Goal: Information Seeking & Learning: Learn about a topic

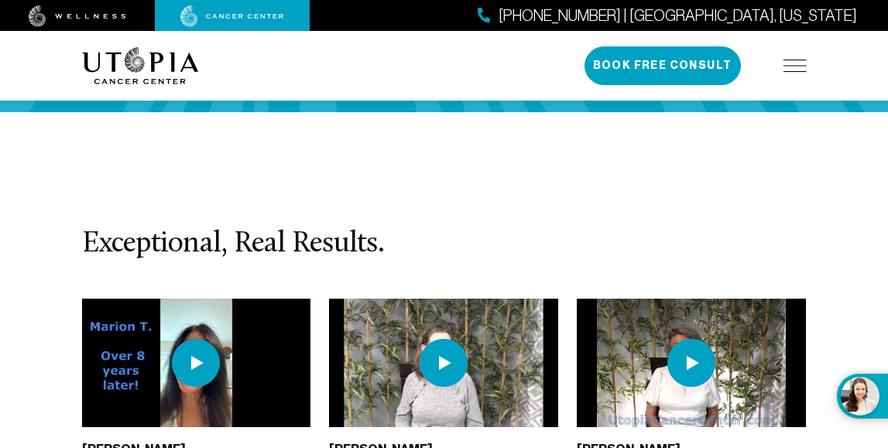
scroll to position [3970, 0]
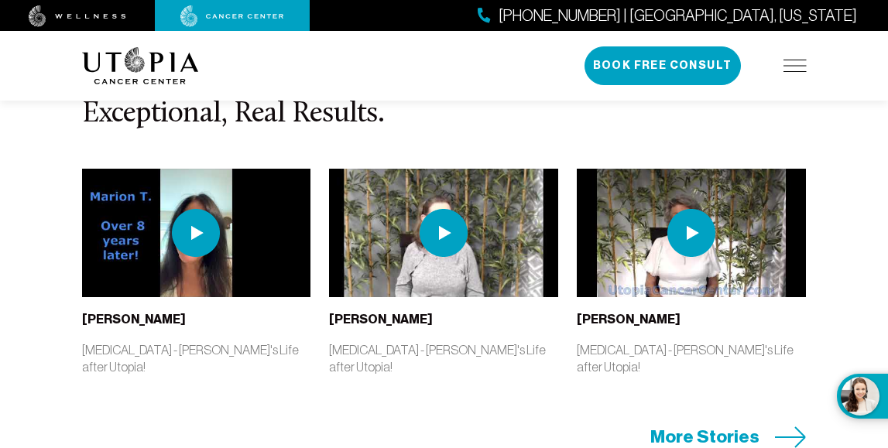
click at [753, 425] on span "More Stories" at bounding box center [704, 437] width 109 height 24
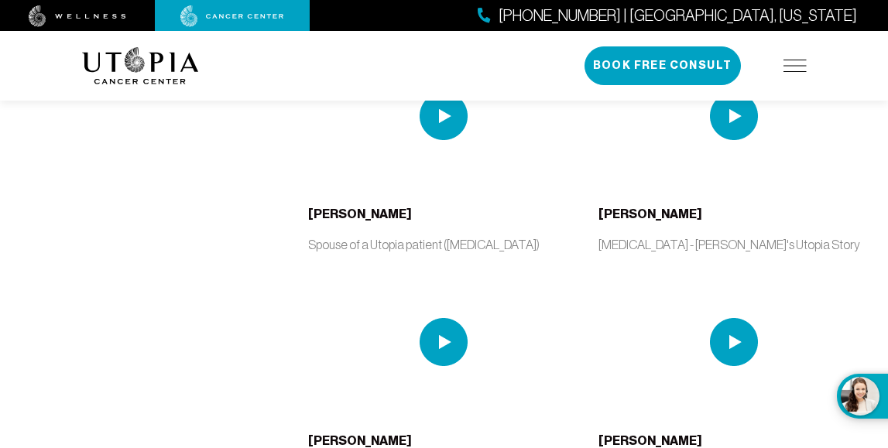
scroll to position [3400, 0]
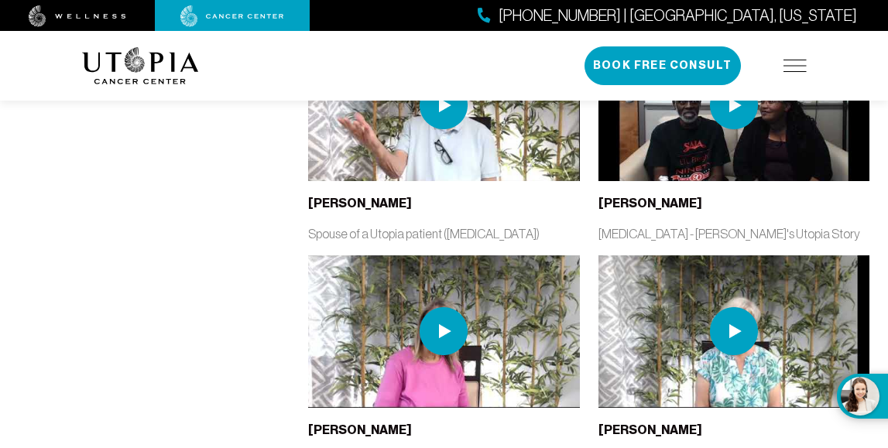
click at [728, 307] on img at bounding box center [734, 331] width 48 height 48
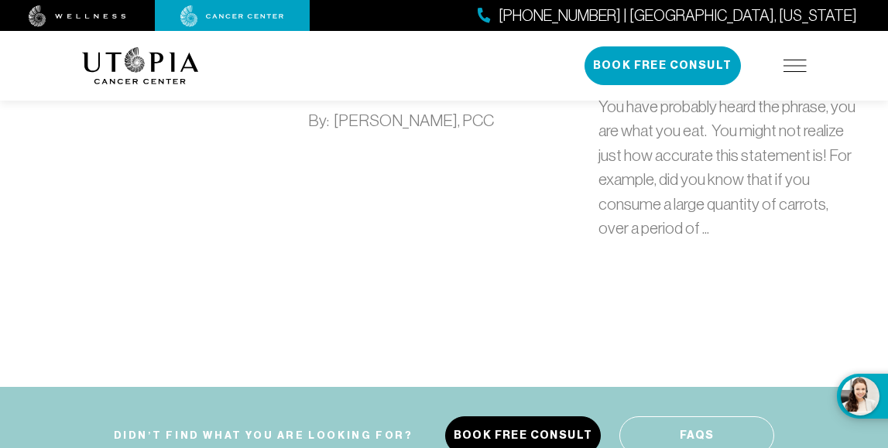
scroll to position [12929, 0]
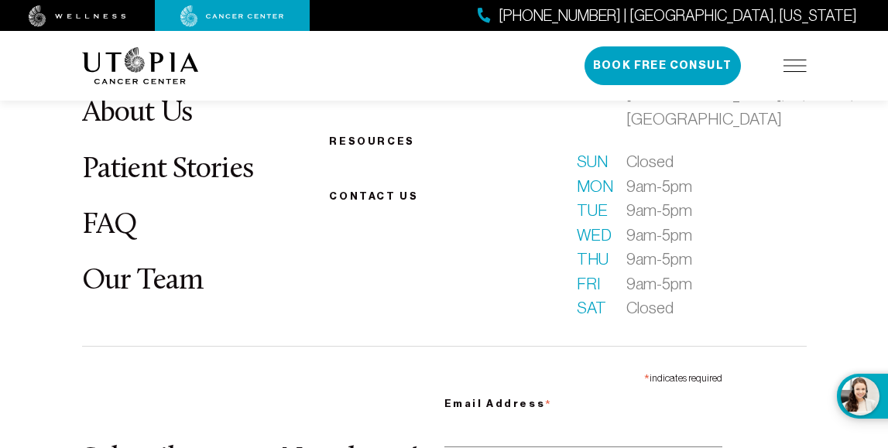
scroll to position [6054, 0]
click at [92, 18] on img at bounding box center [78, 16] width 98 height 22
